Goal: Browse casually: Explore the website without a specific task or goal

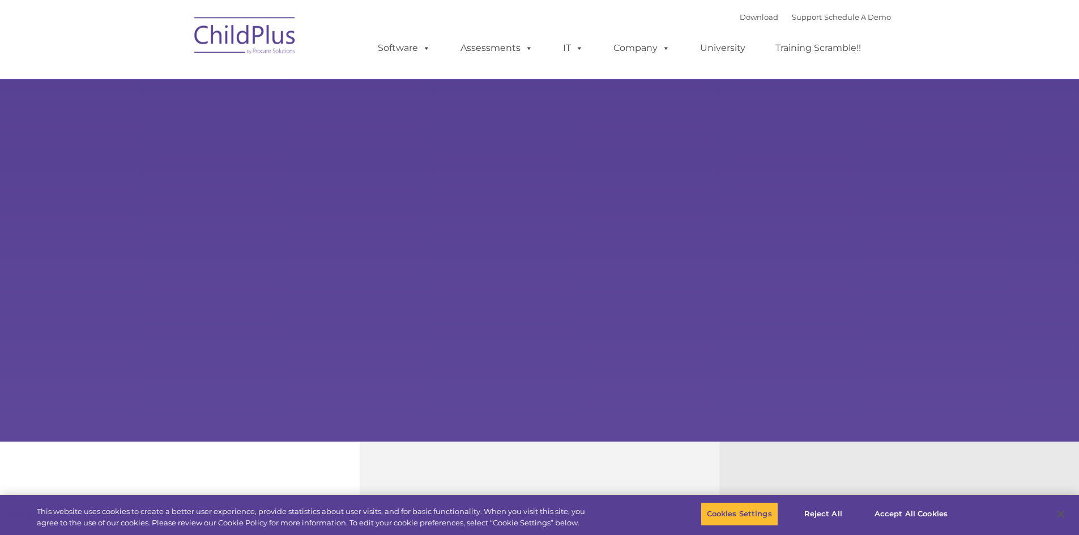
select select "MEDIUM"
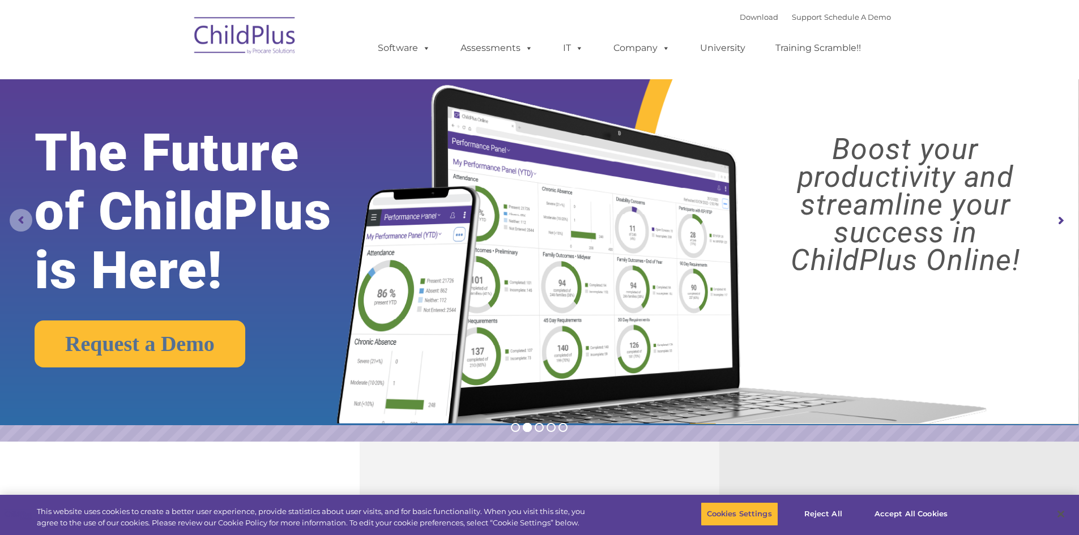
click at [20, 223] on rs-arrow at bounding box center [21, 220] width 23 height 23
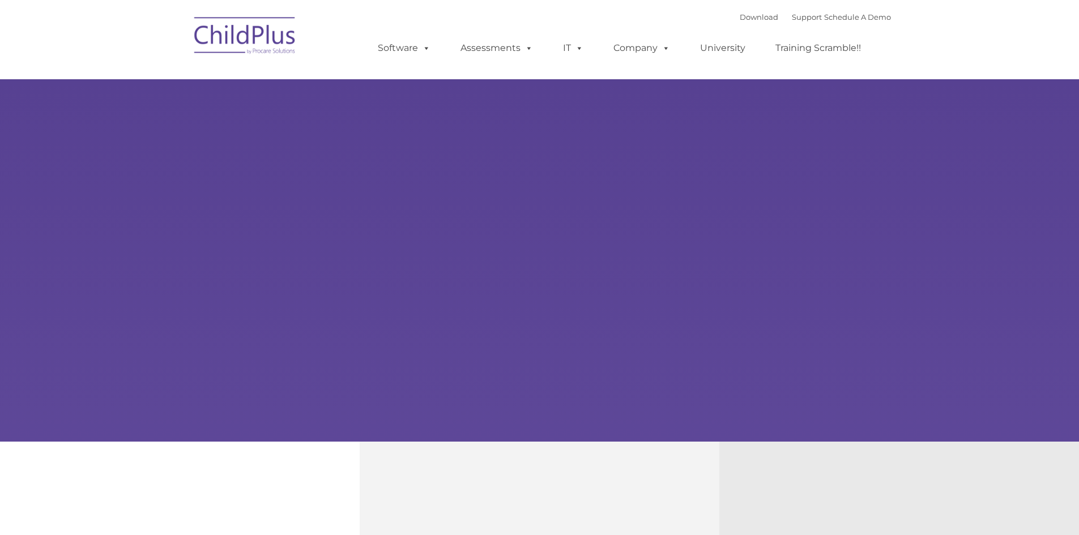
type input ""
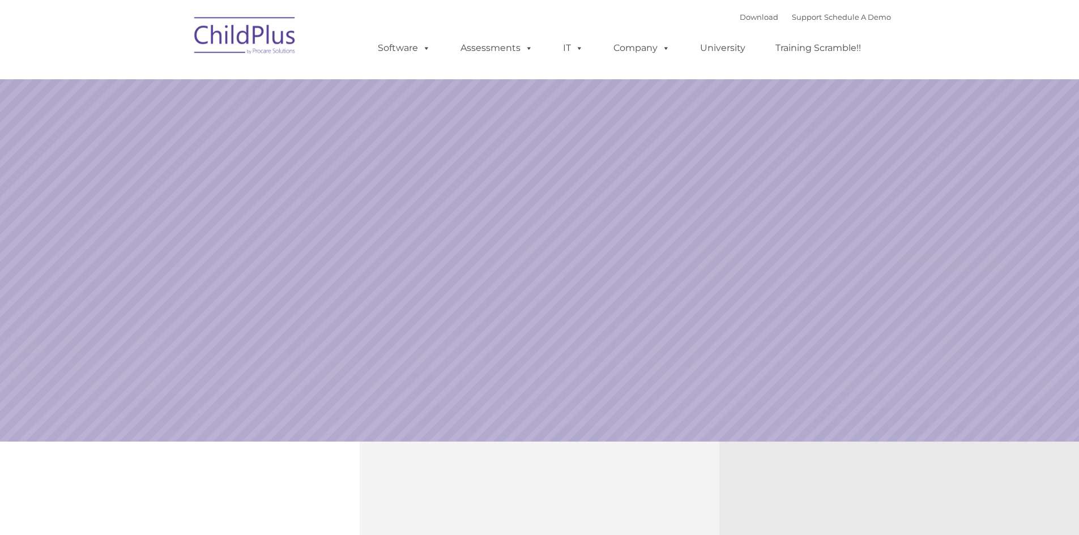
select select "MEDIUM"
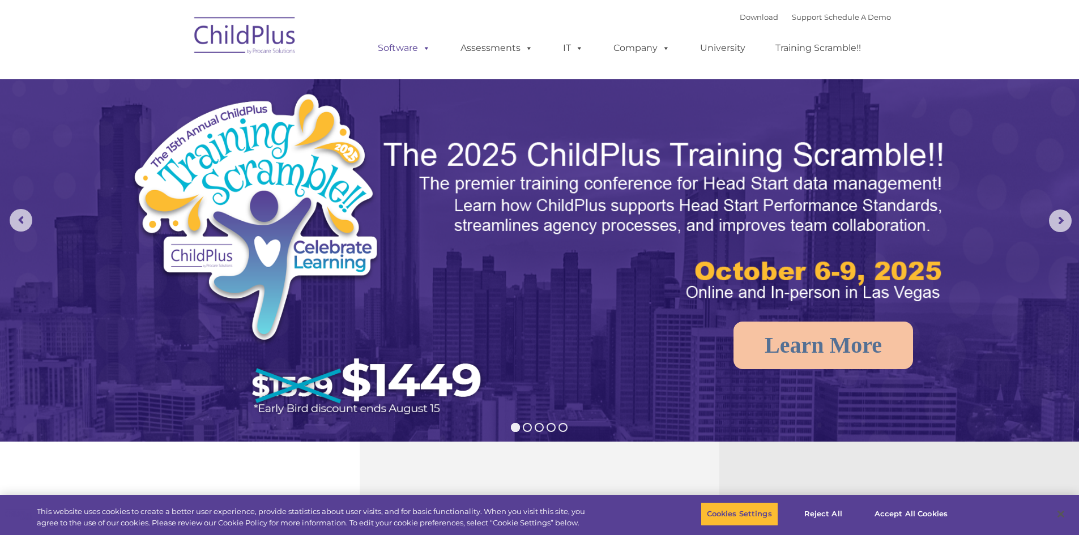
click at [423, 45] on span at bounding box center [424, 47] width 12 height 11
click at [1058, 222] on rs-arrow at bounding box center [1060, 221] width 23 height 23
